Goal: Information Seeking & Learning: Check status

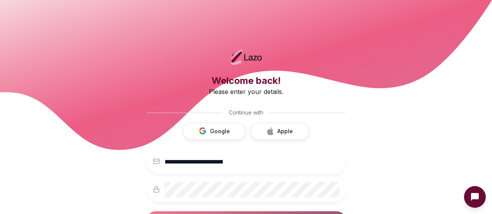
scroll to position [41, 0]
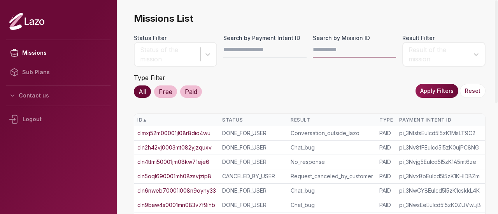
click at [320, 52] on input "Search by Mission ID" at bounding box center [354, 50] width 83 height 16
paste input "**********"
type input "**********"
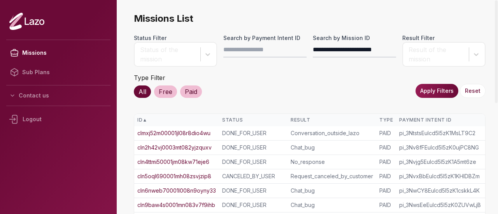
click at [427, 91] on button "Apply Filters" at bounding box center [436, 91] width 43 height 14
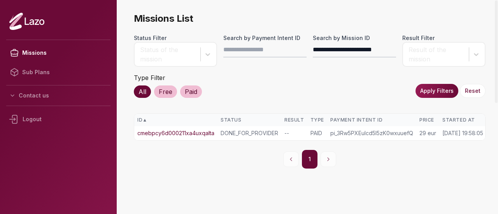
click at [196, 132] on link "cmebpcy6d000211xa4uxqalta" at bounding box center [175, 133] width 77 height 8
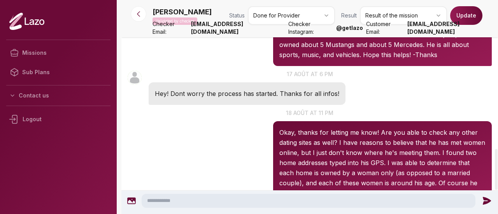
scroll to position [783, 0]
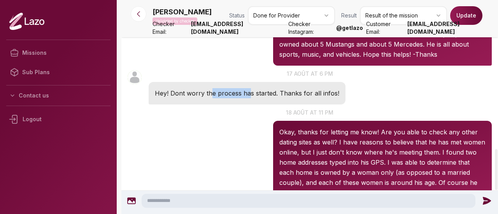
drag, startPoint x: 209, startPoint y: 136, endPoint x: 250, endPoint y: 135, distance: 40.8
click at [250, 98] on p "Hey! Dont worry the process has started. Thanks for all infos!" at bounding box center [247, 93] width 184 height 10
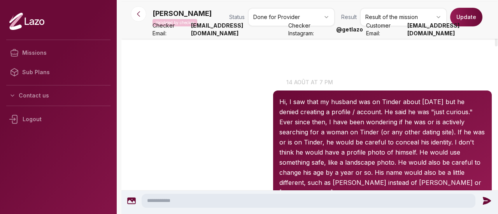
scroll to position [37, 0]
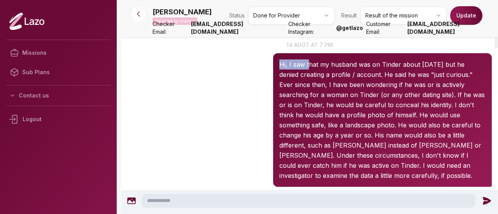
drag, startPoint x: 279, startPoint y: 63, endPoint x: 308, endPoint y: 66, distance: 28.5
click at [308, 66] on p "Hi, I saw that my husband was on Tinder about two years ago but he denied creat…" at bounding box center [382, 119] width 206 height 121
click at [271, 72] on div "Nelly 19:58 14 août at 7 pm Hi, I saw that my husband was on Tinder about two y…" at bounding box center [309, 114] width 376 height 150
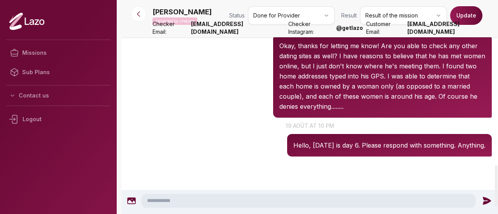
scroll to position [868, 0]
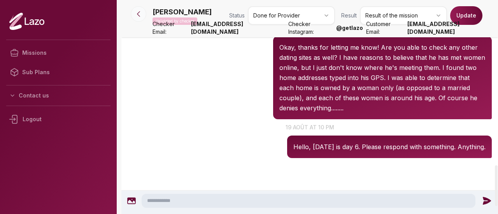
click at [142, 16] on button at bounding box center [139, 14] width 16 height 16
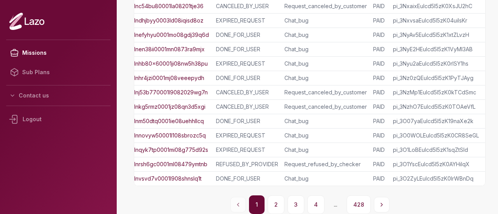
scroll to position [0, 6]
click at [179, 75] on link "clnhr4jzi0001mj08veeepydh" at bounding box center [167, 78] width 73 height 8
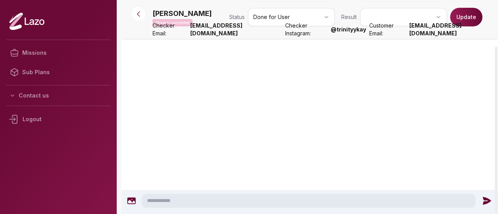
scroll to position [59, 0]
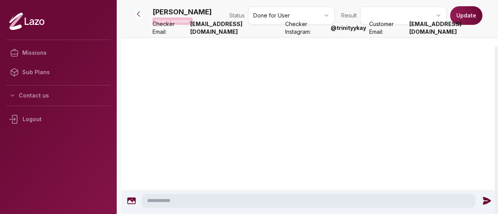
click at [141, 12] on icon at bounding box center [138, 14] width 8 height 8
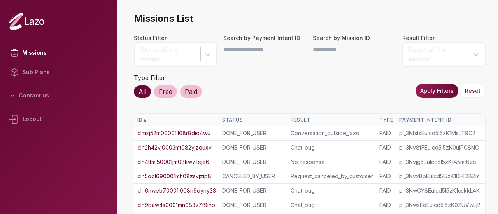
scroll to position [231, 0]
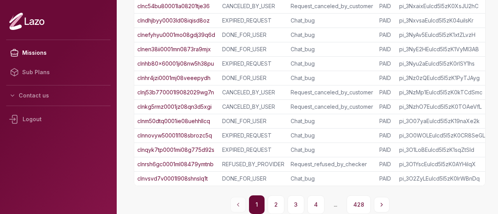
click at [162, 117] on link "clnm50dtq0001ie08uehhllcq" at bounding box center [173, 121] width 73 height 8
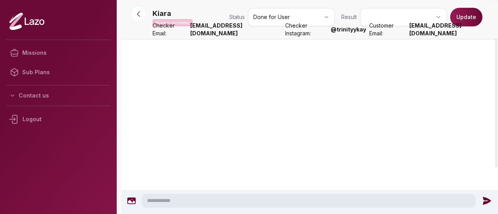
click at [284, 22] on html "Missions Sub Plans Contact us Logout Kiara Mission completed Status Done for Us…" at bounding box center [249, 107] width 498 height 214
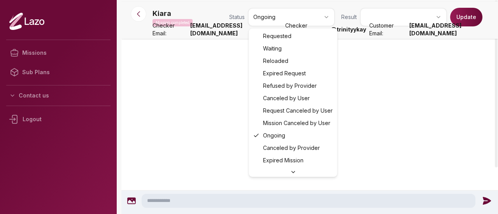
click at [275, 17] on html "Missions Sub Plans Contact us Logout Kiara Mission completed Status Ongoing Res…" at bounding box center [249, 107] width 498 height 214
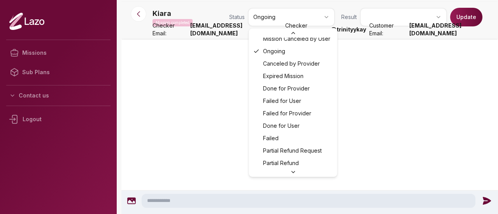
scroll to position [87, 0]
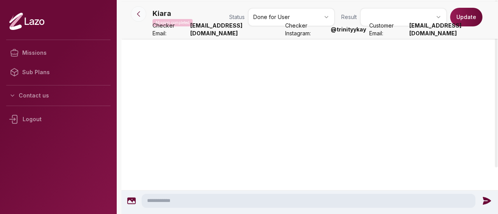
click at [144, 11] on button at bounding box center [139, 14] width 16 height 16
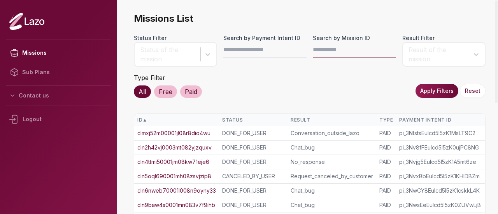
click at [323, 46] on input "Search by Mission ID" at bounding box center [354, 50] width 83 height 16
paste input "**********"
type input "**********"
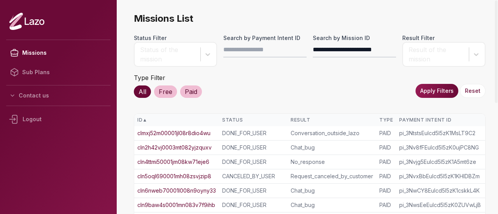
click at [438, 92] on button "Apply Filters" at bounding box center [436, 91] width 43 height 14
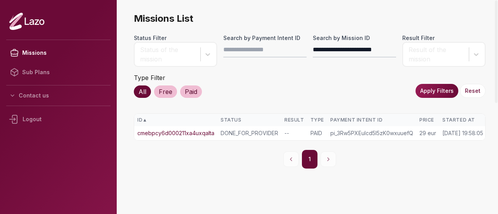
click at [203, 132] on link "cmebpcy6d000211xa4uxqalta" at bounding box center [175, 133] width 77 height 8
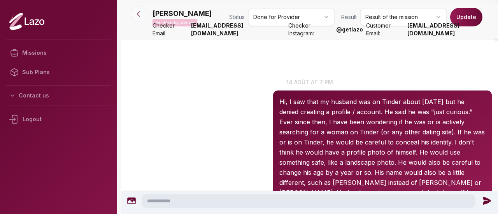
click at [135, 9] on button at bounding box center [139, 14] width 16 height 16
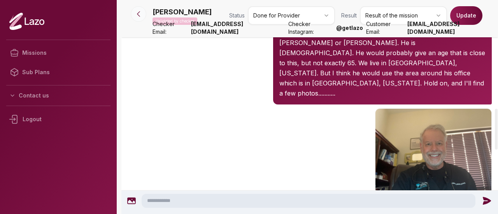
scroll to position [632, 0]
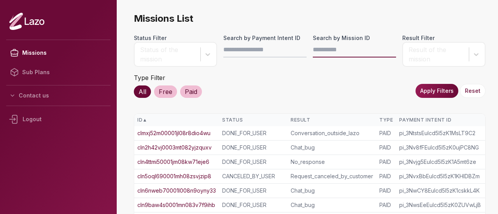
click at [332, 52] on input "Search by Mission ID" at bounding box center [354, 50] width 83 height 16
paste input "**********"
type input "**********"
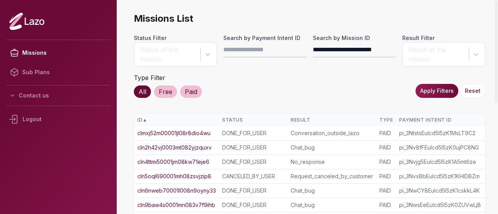
click at [426, 86] on button "Apply Filters" at bounding box center [436, 91] width 43 height 14
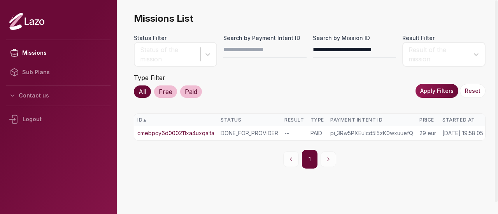
click at [265, 169] on div "1" at bounding box center [309, 159] width 351 height 19
